Goal: Task Accomplishment & Management: Use online tool/utility

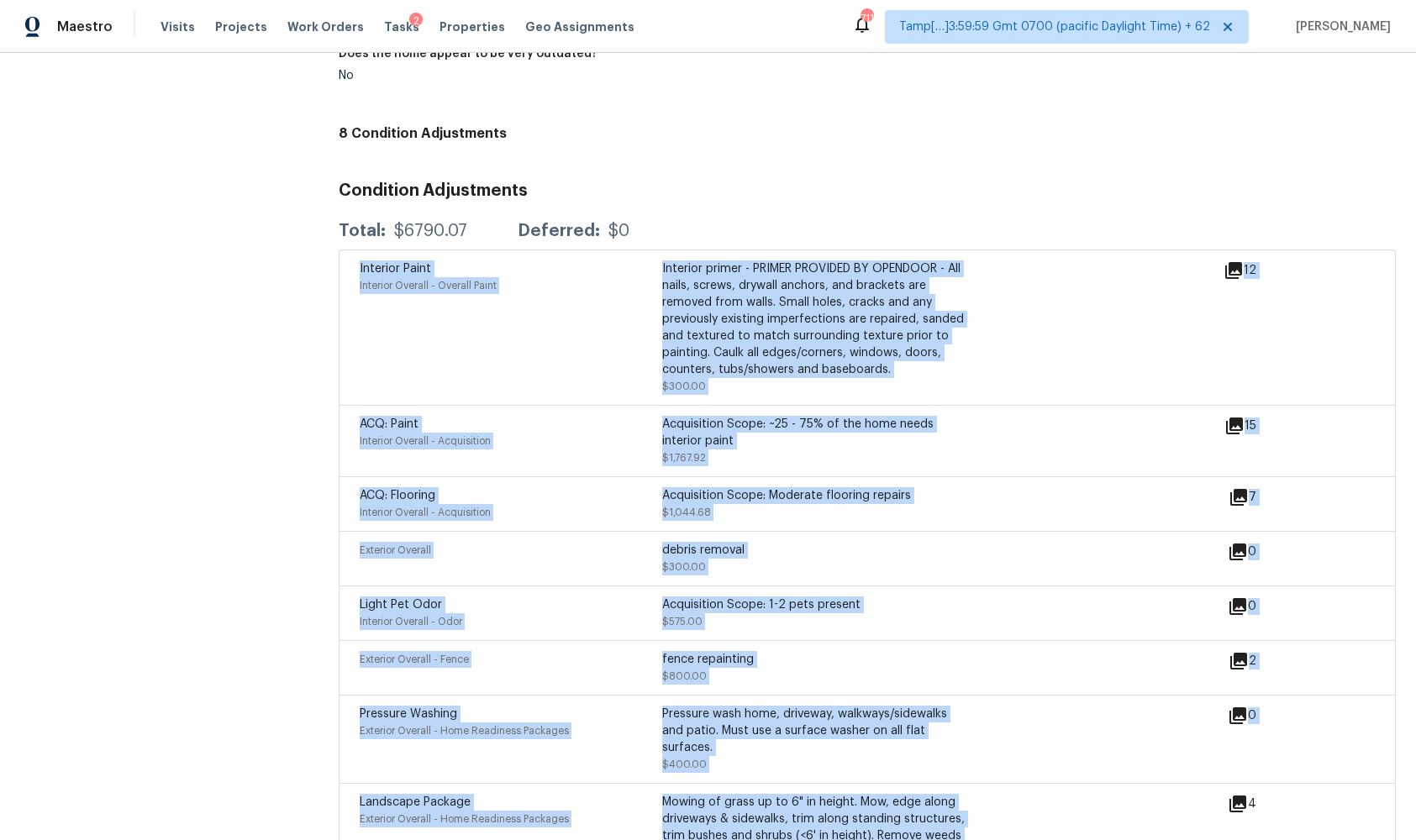
scroll to position [2056, 0]
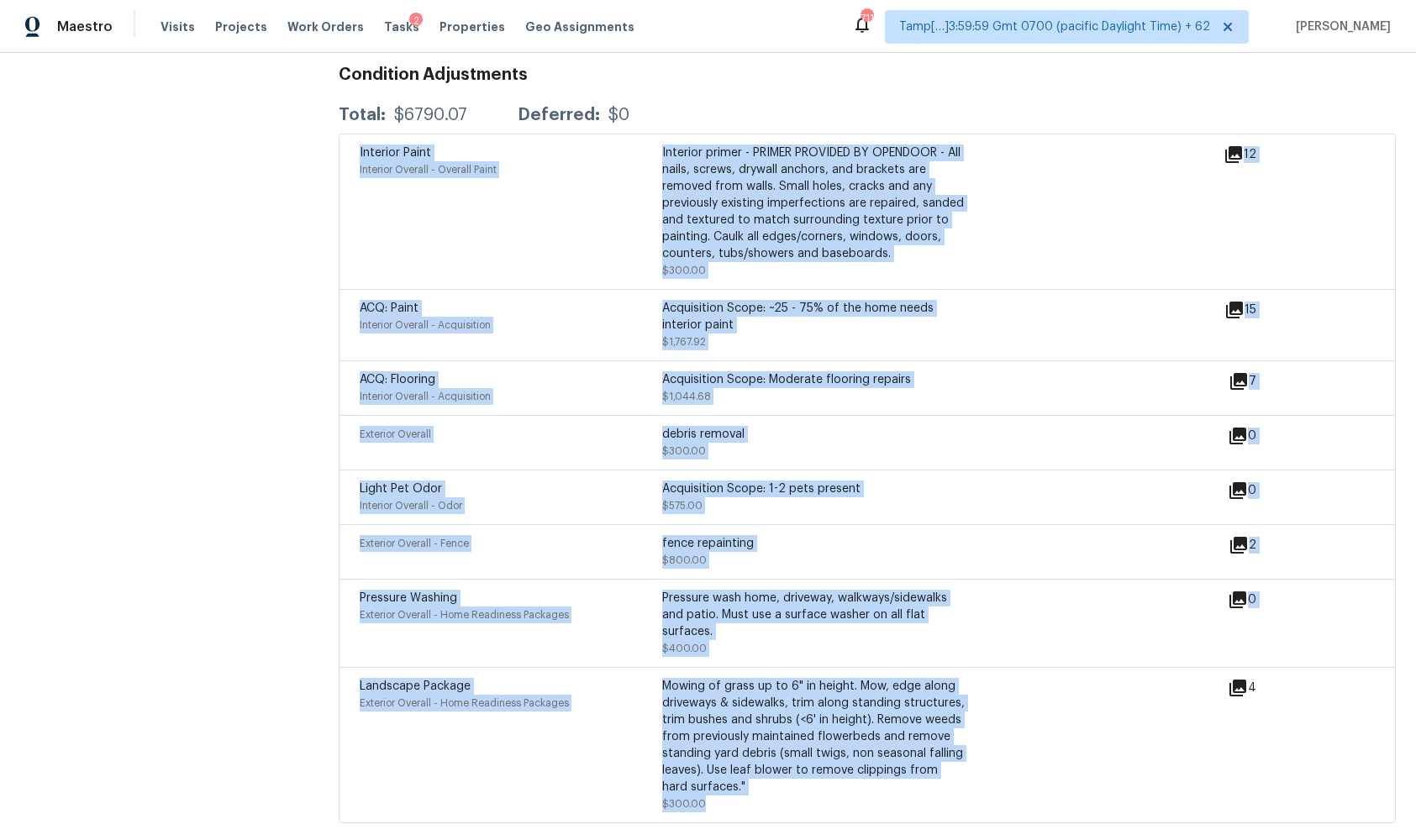
drag, startPoint x: 355, startPoint y: 263, endPoint x: 705, endPoint y: 804, distance: 644.3
click at [705, 804] on div "Interior Paint Interior Overall - Overall Paint Interior primer - PRIMER PROVID…" at bounding box center [866, 478] width 1057 height 690
copy div "Interior Paint Interior Overall - Overall Paint Interior primer - PRIMER PROVID…"
